Goal: Transaction & Acquisition: Purchase product/service

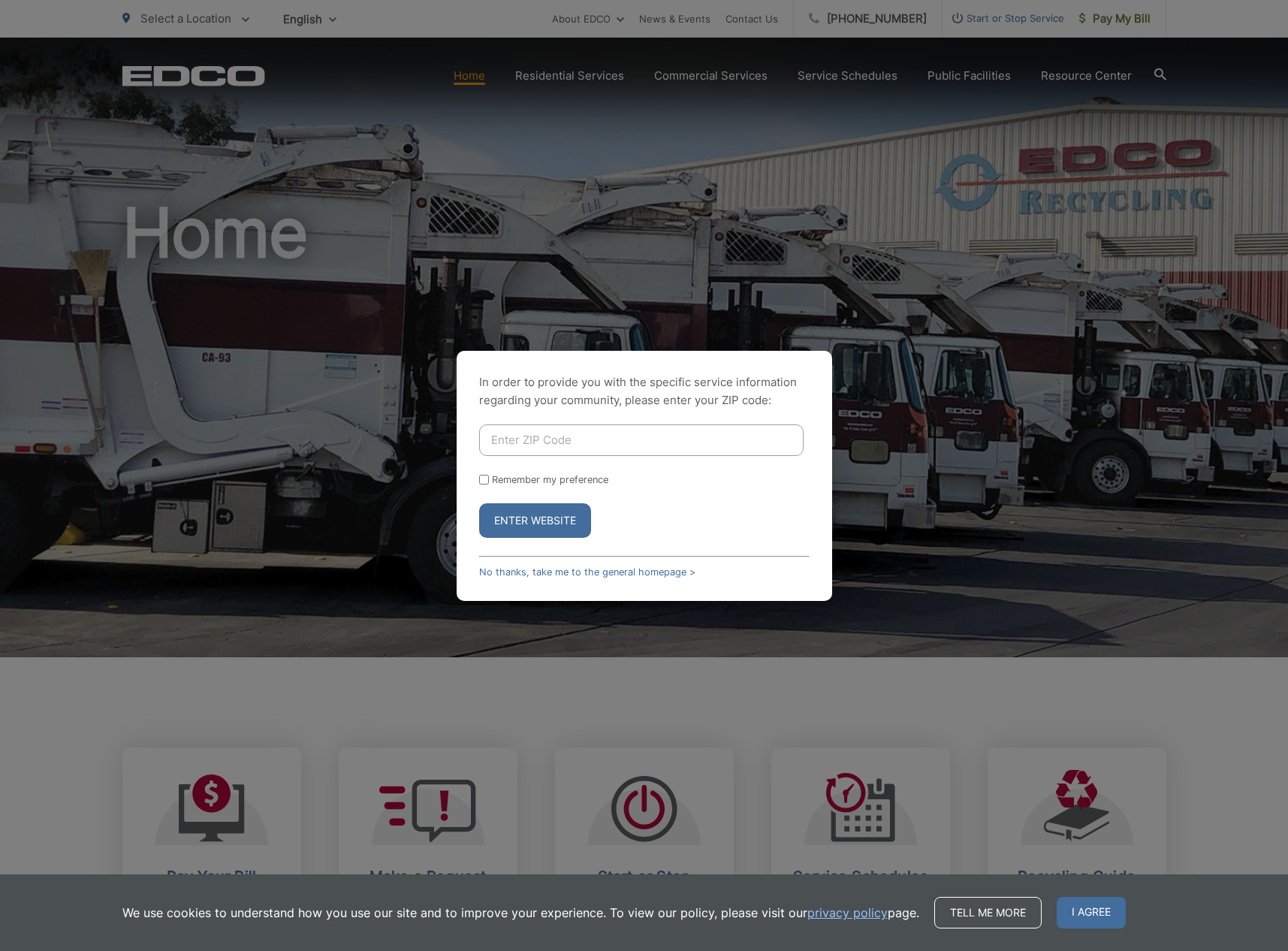
click at [534, 446] on input "Enter ZIP Code" at bounding box center [641, 440] width 325 height 31
type input "92020"
click at [549, 511] on button "Enter Website" at bounding box center [534, 520] width 112 height 34
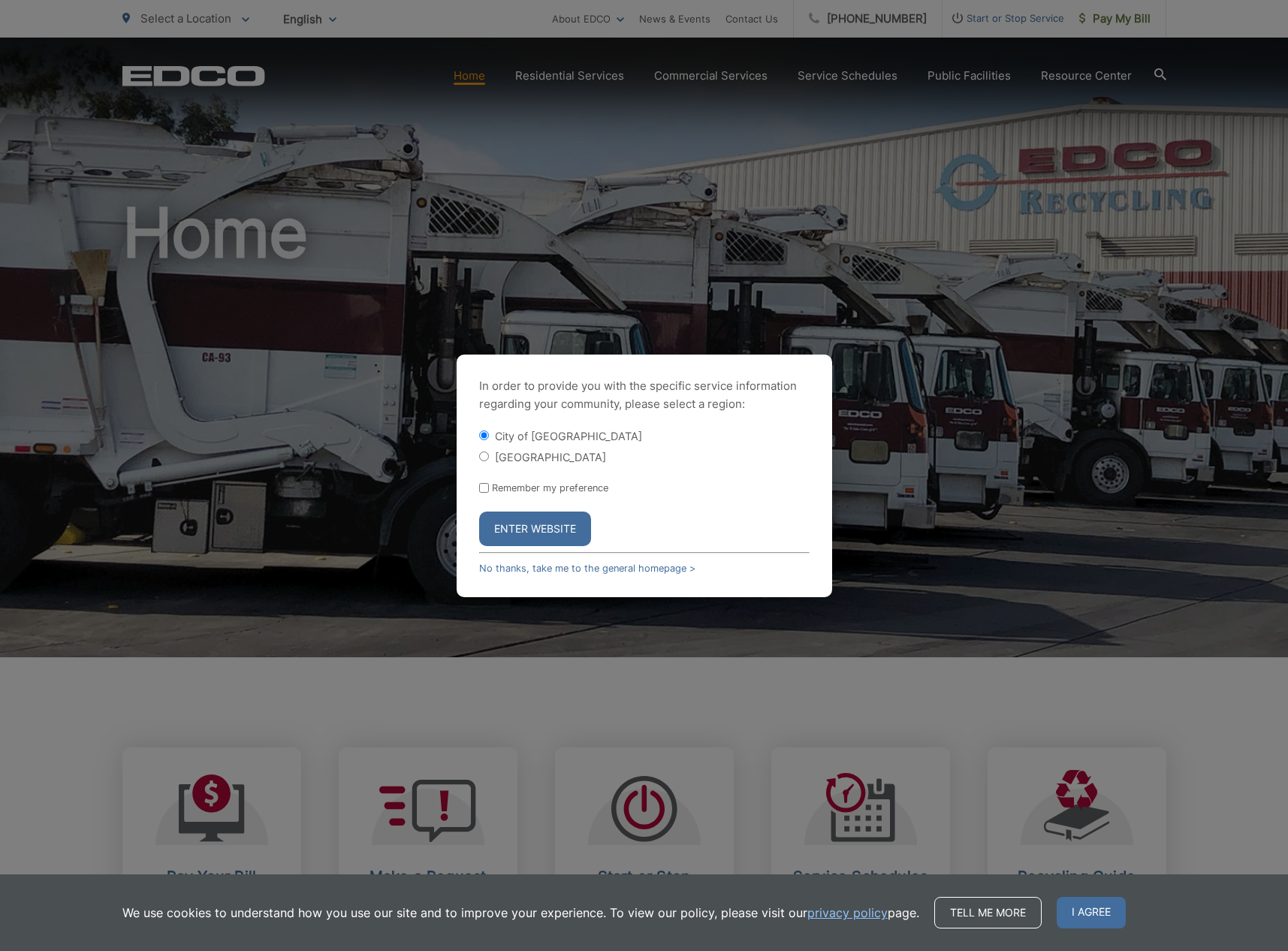
click at [533, 538] on button "Enter Website" at bounding box center [534, 529] width 112 height 34
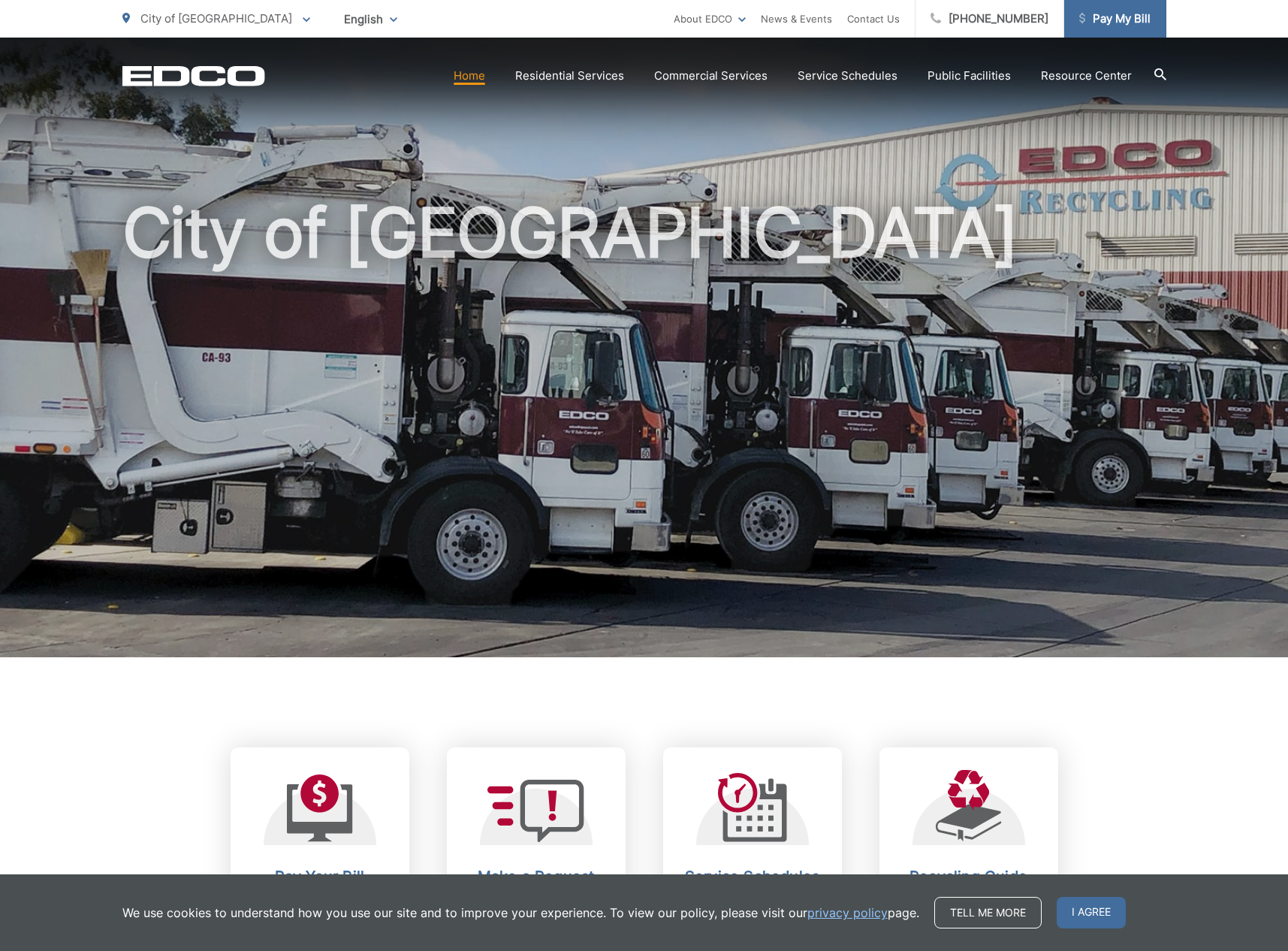
click at [1111, 21] on span "Pay My Bill" at bounding box center [1114, 19] width 71 height 18
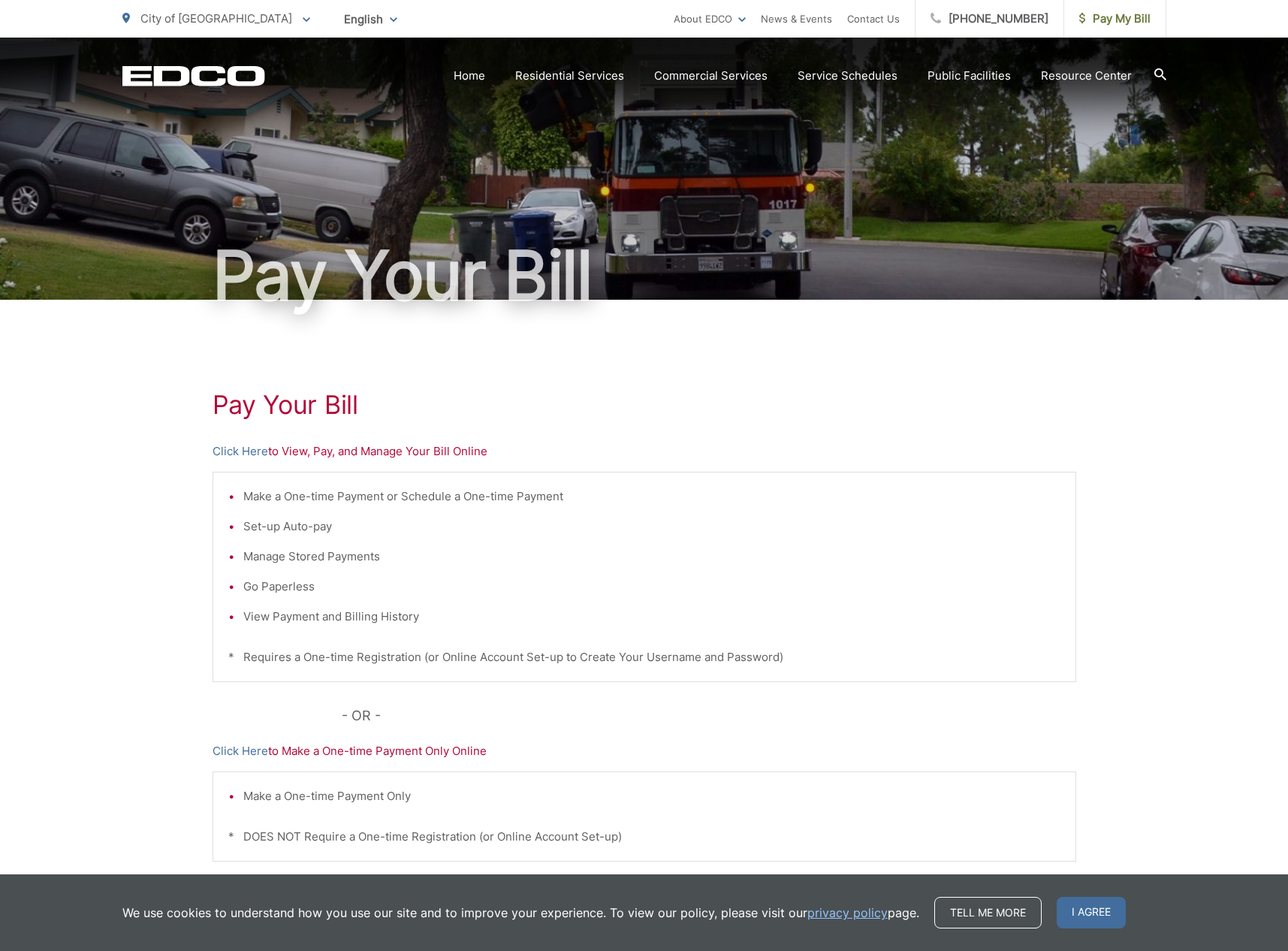
scroll to position [5, 0]
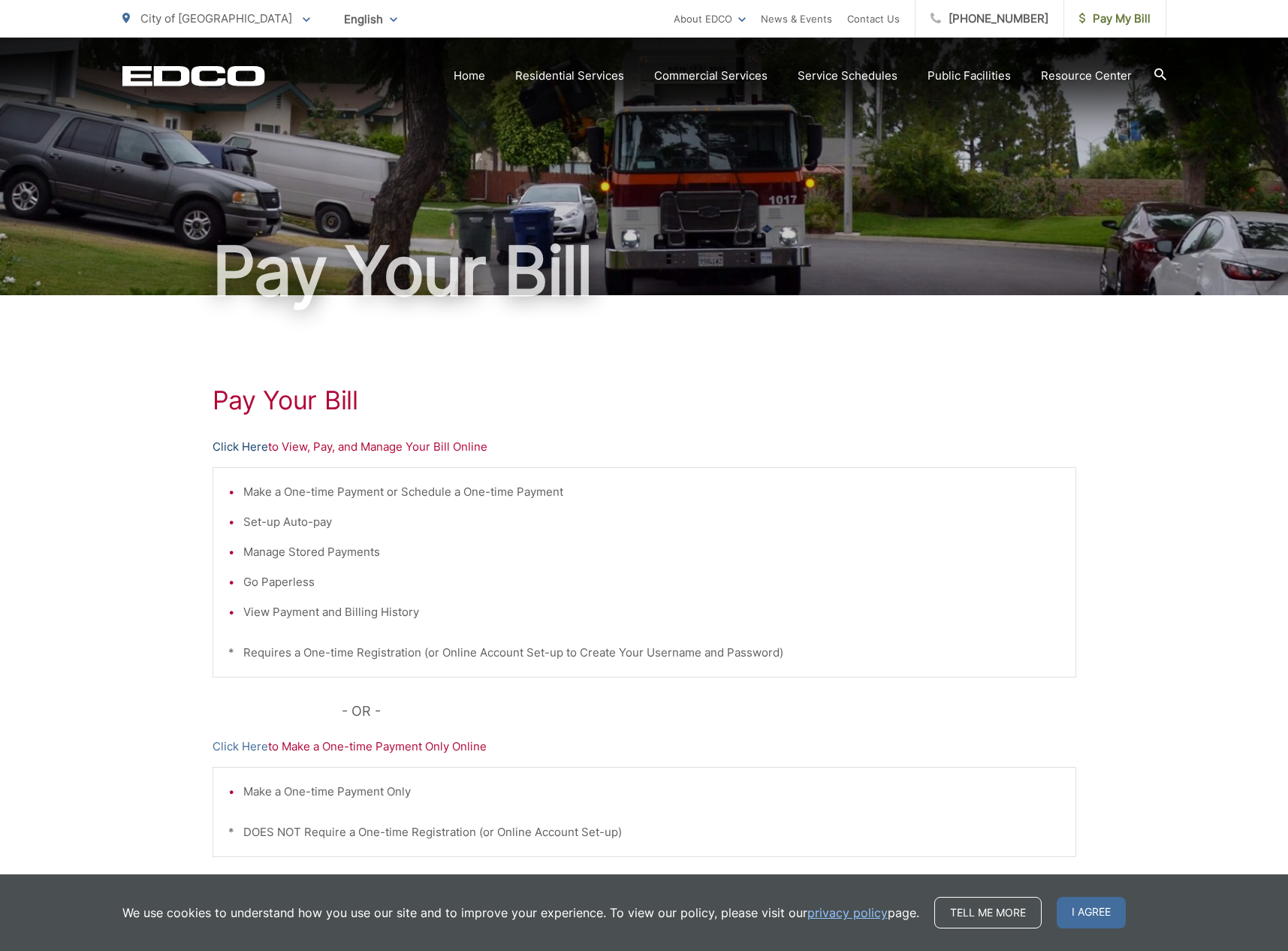
click at [250, 447] on link "Click Here" at bounding box center [240, 447] width 56 height 18
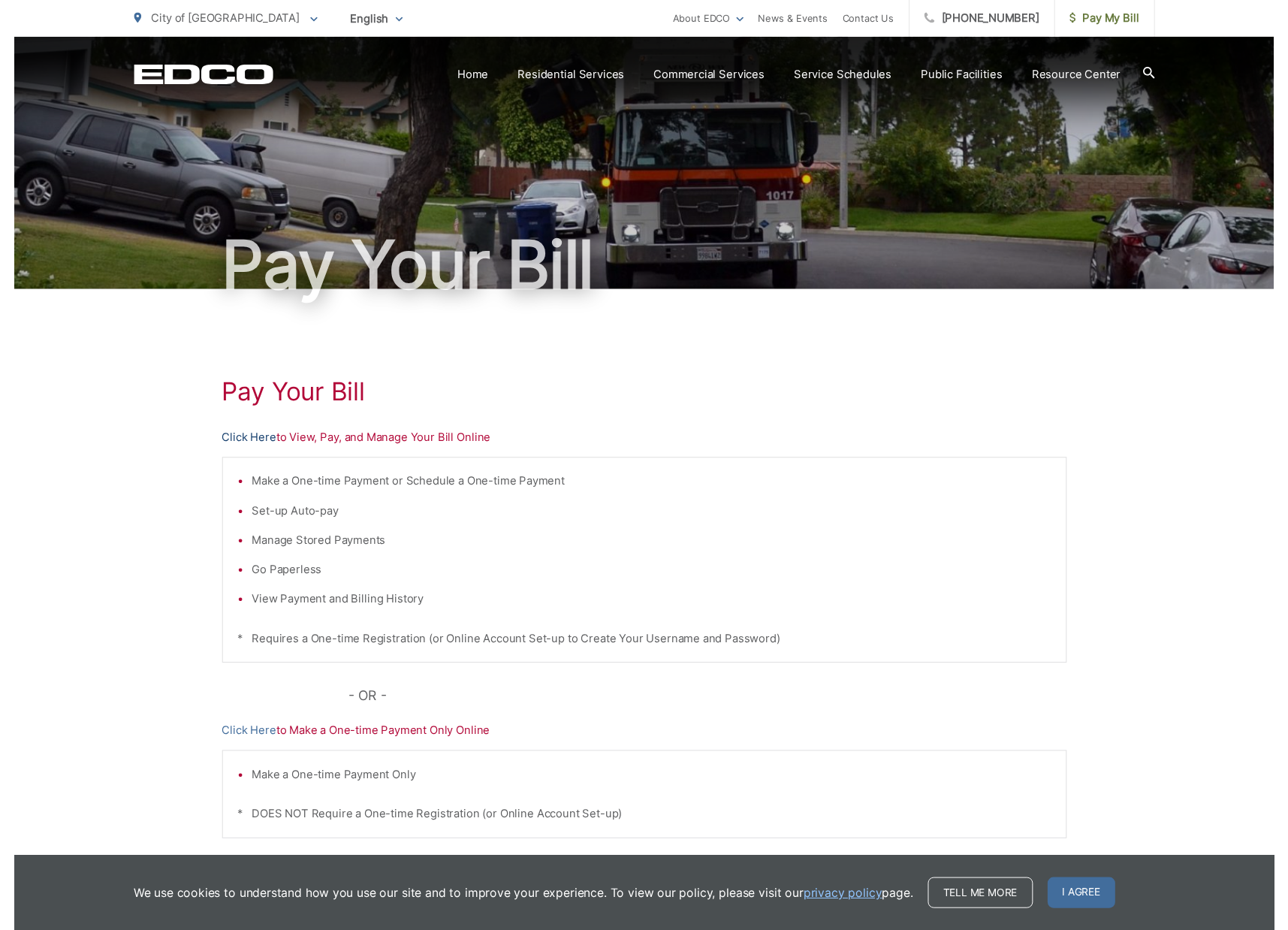
scroll to position [5, 1]
